Goal: Navigation & Orientation: Find specific page/section

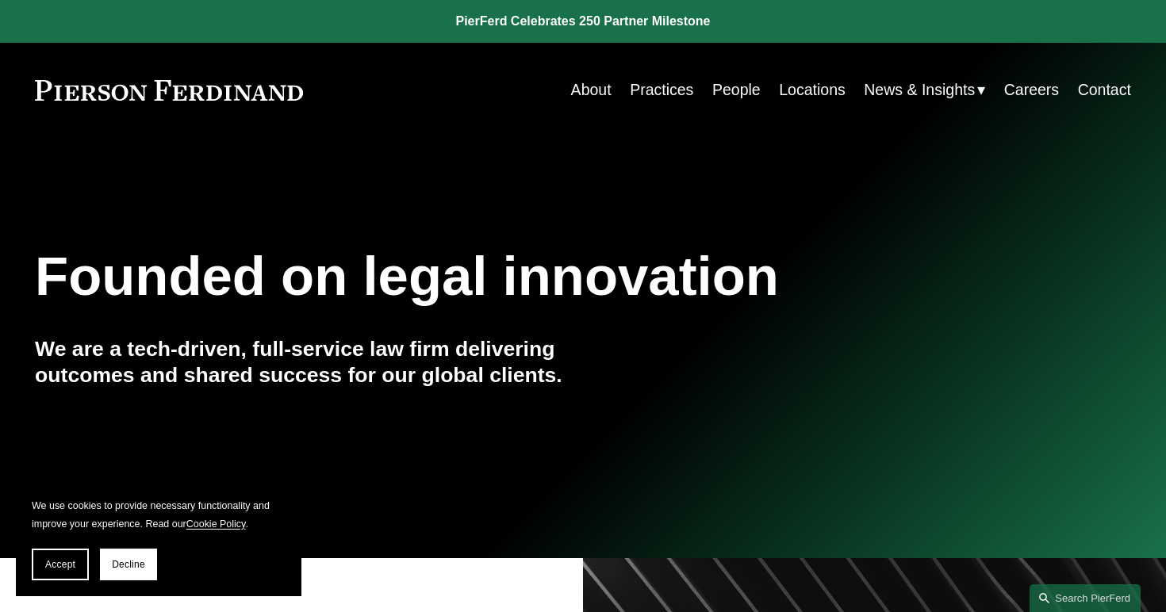
click at [674, 97] on link "Practices" at bounding box center [661, 90] width 63 height 31
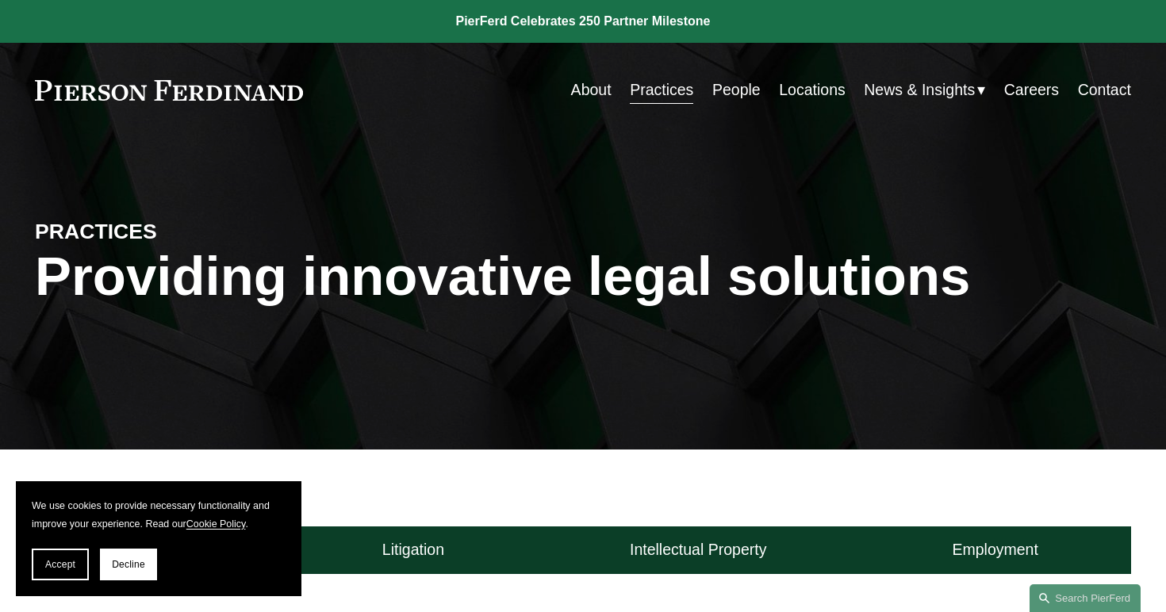
click at [735, 90] on link "People" at bounding box center [736, 90] width 48 height 31
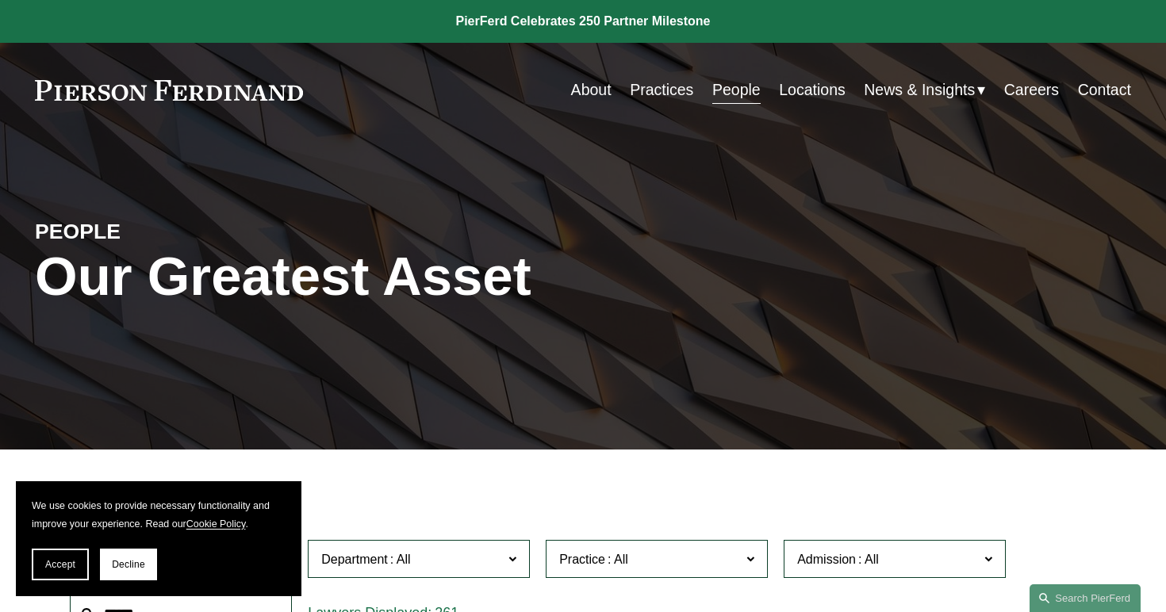
click at [835, 93] on link "Locations" at bounding box center [812, 90] width 67 height 31
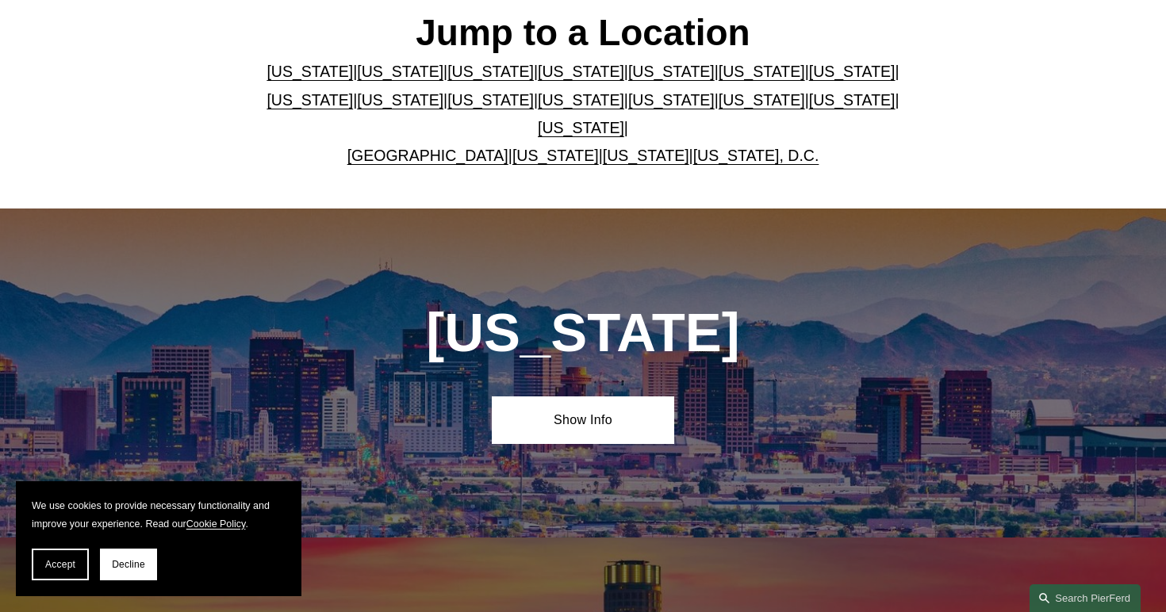
scroll to position [475, 0]
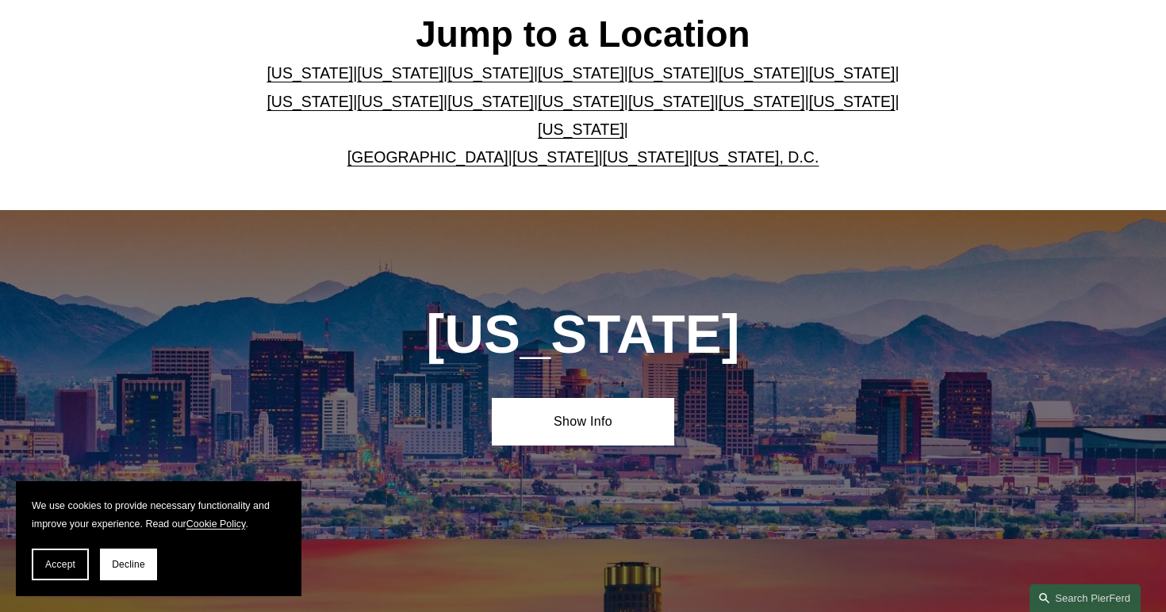
click at [809, 110] on link "Pennsylvania" at bounding box center [852, 101] width 86 height 17
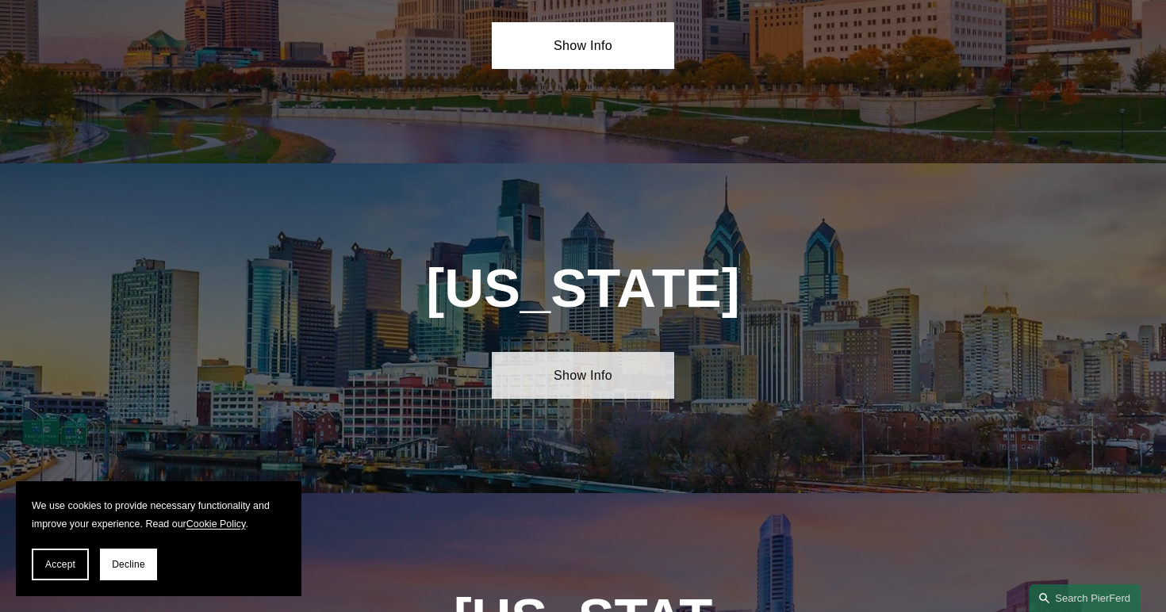
click at [551, 352] on link "Show Info" at bounding box center [583, 375] width 182 height 47
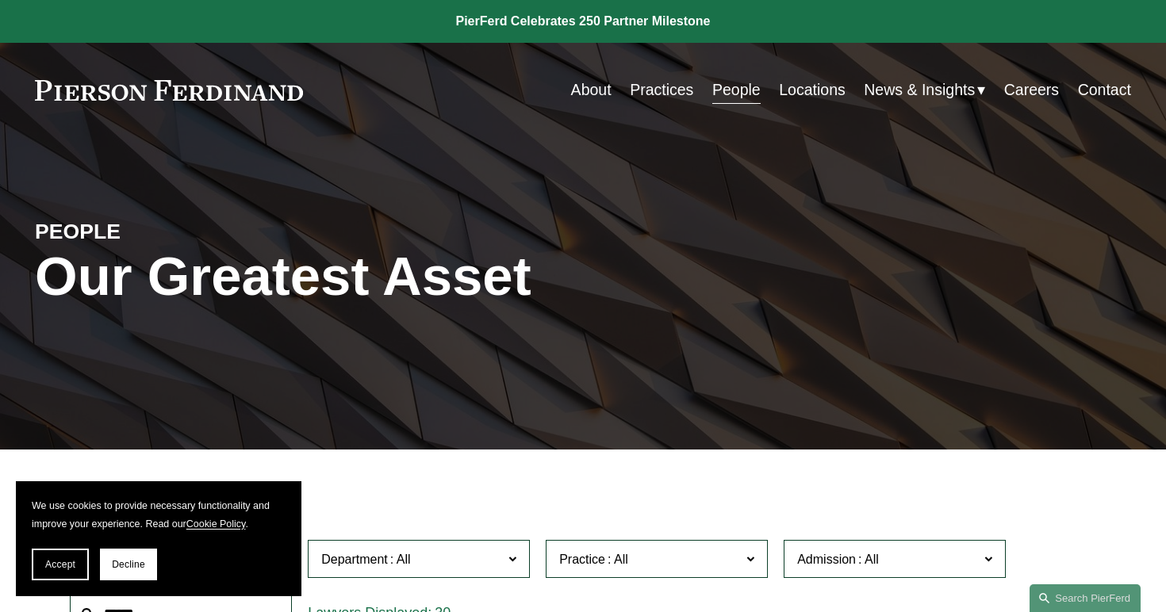
click at [662, 94] on link "Practices" at bounding box center [661, 90] width 63 height 31
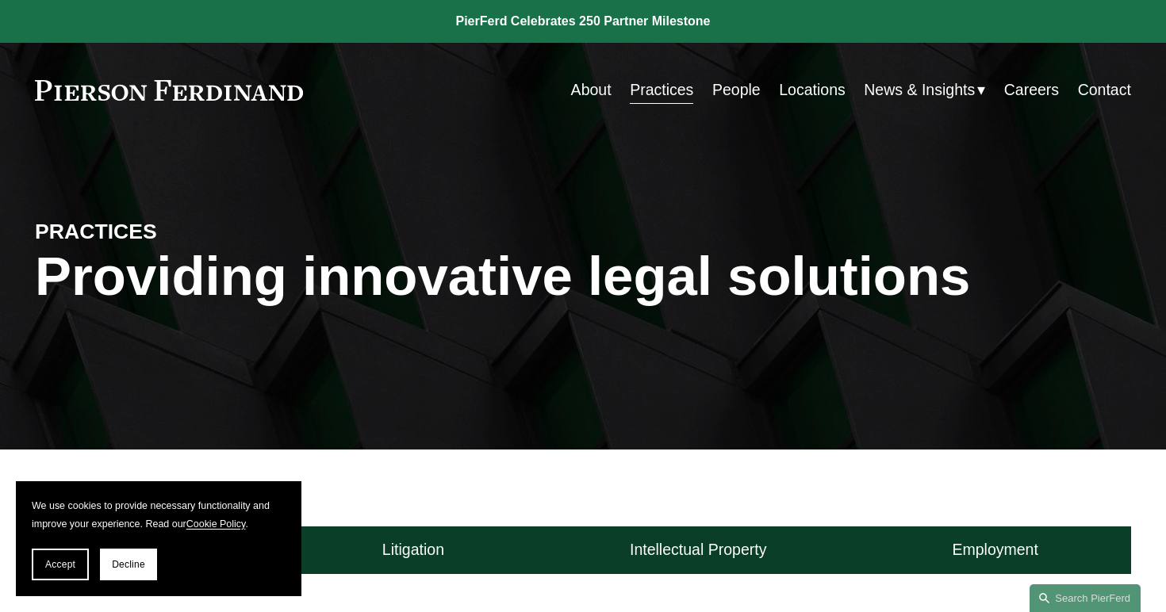
click at [719, 91] on link "People" at bounding box center [736, 90] width 48 height 31
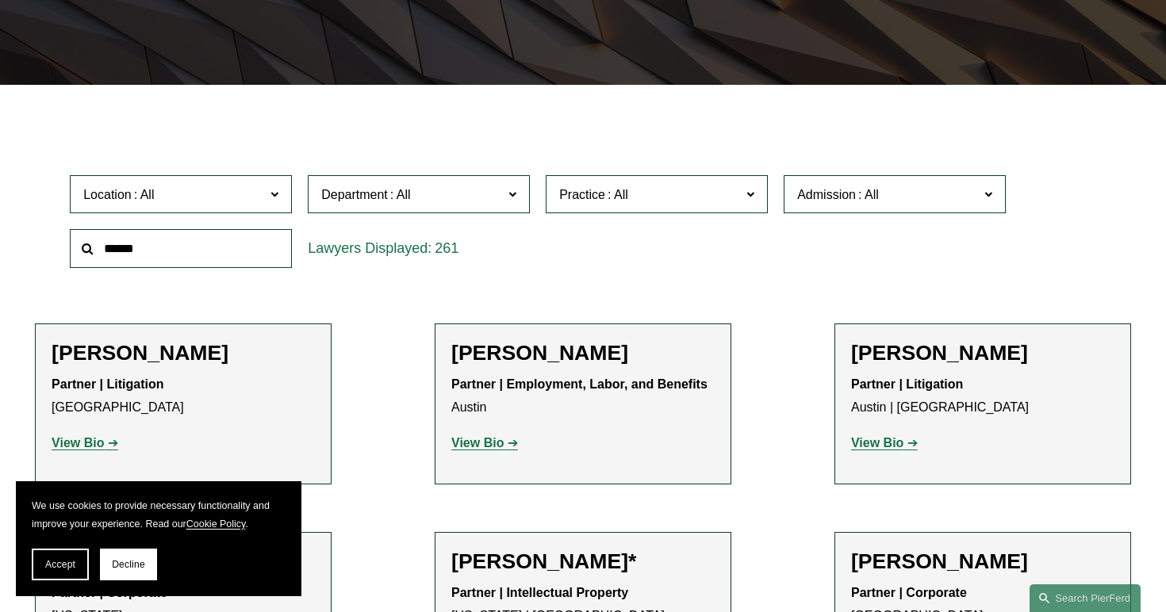
scroll to position [360, 0]
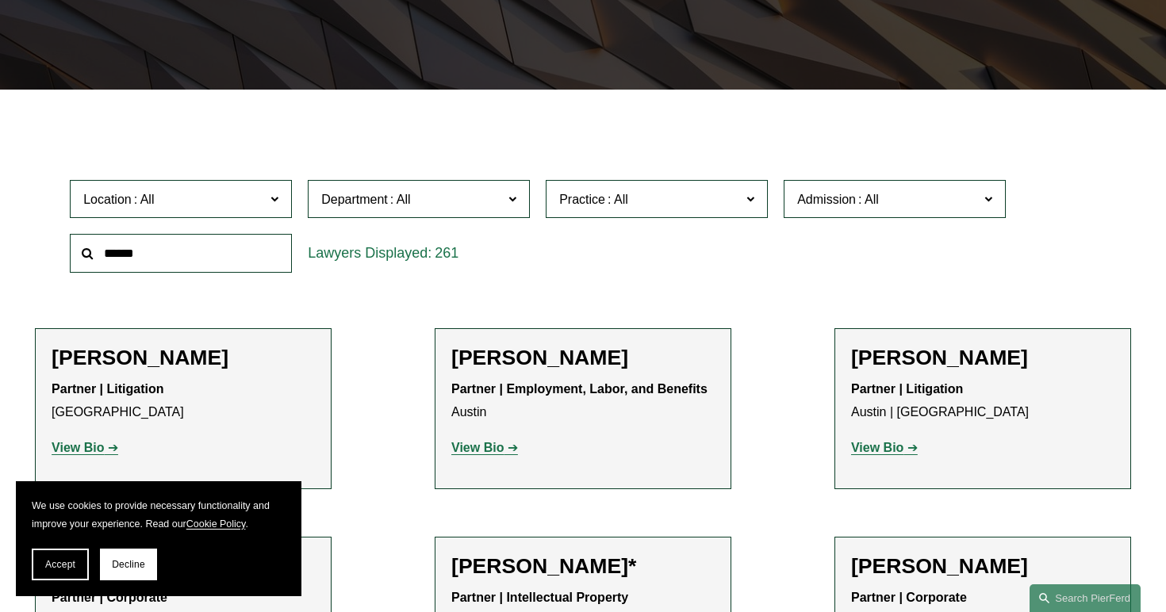
click at [868, 206] on span at bounding box center [868, 199] width 25 height 13
click at [707, 195] on span "Practice" at bounding box center [650, 199] width 182 height 21
click at [217, 205] on span "Location" at bounding box center [174, 199] width 182 height 21
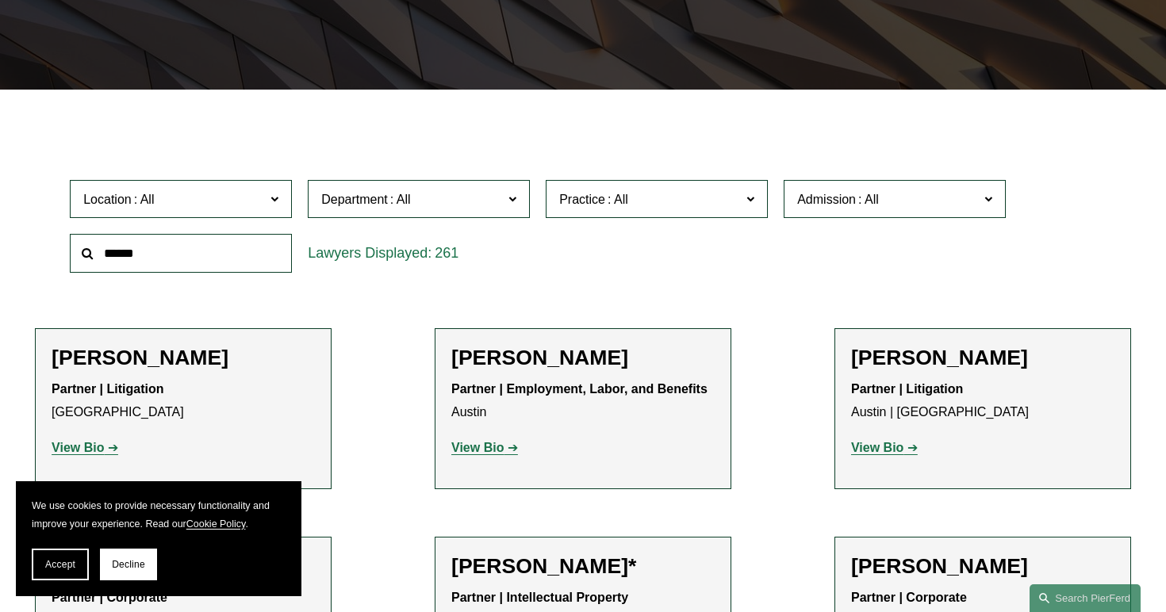
click at [217, 205] on span "Location" at bounding box center [174, 199] width 182 height 21
click at [407, 206] on span at bounding box center [400, 199] width 25 height 13
click at [426, 204] on span "Department" at bounding box center [412, 199] width 182 height 21
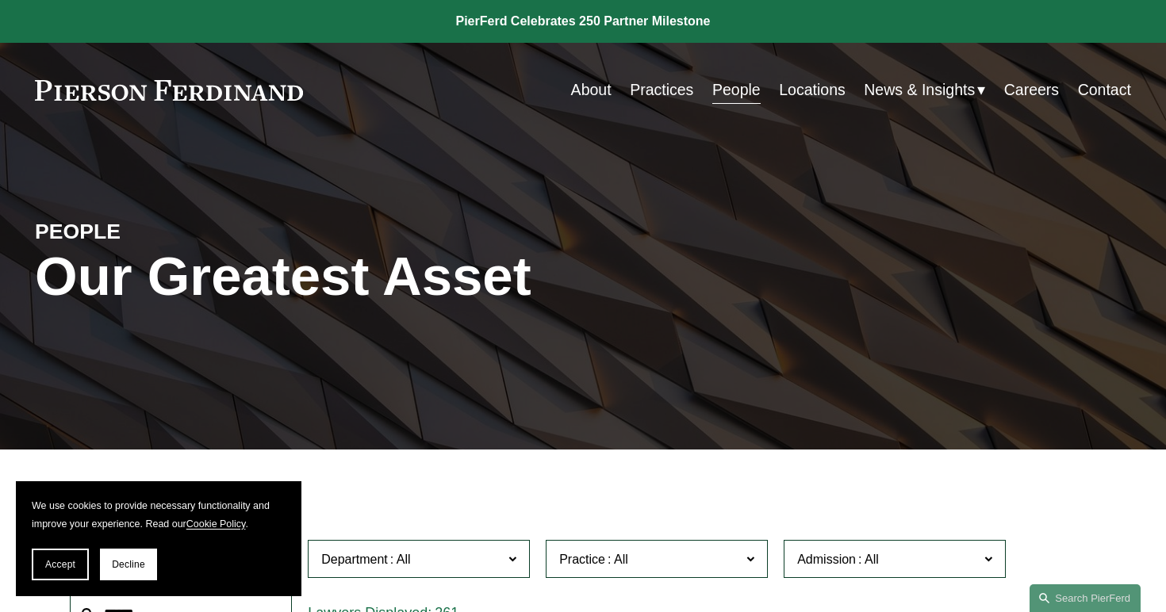
scroll to position [0, 0]
click at [1051, 86] on link "Careers" at bounding box center [1031, 90] width 55 height 31
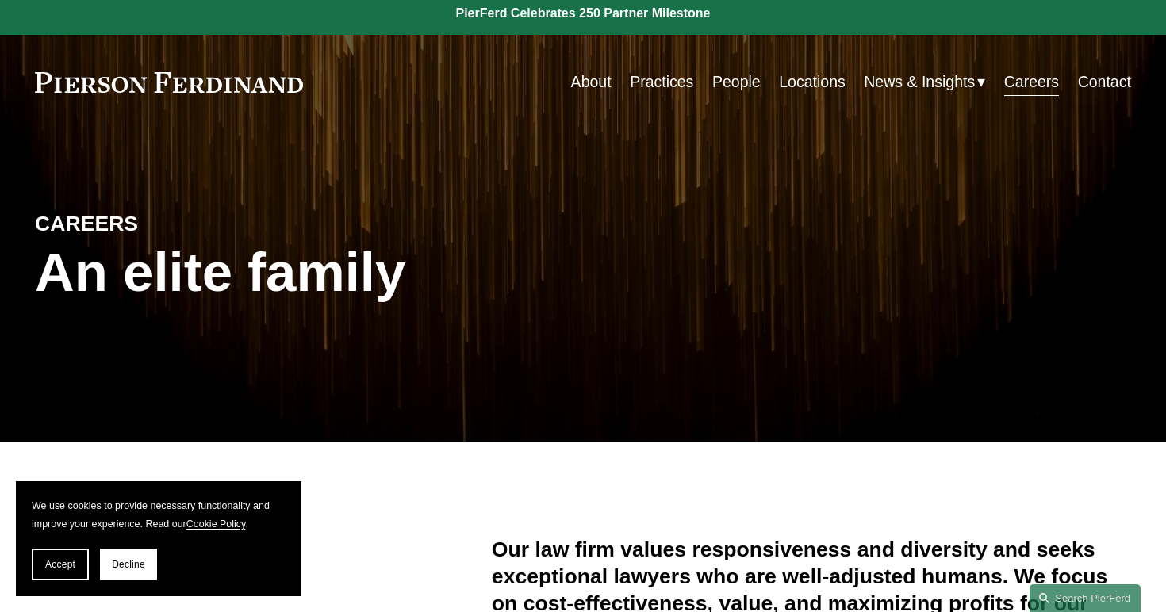
scroll to position [215, 0]
